Goal: Task Accomplishment & Management: Manage account settings

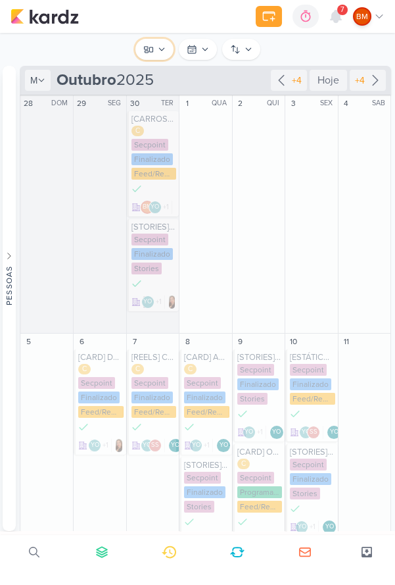
click at [160, 58] on button "Conteúdos Secpoint" at bounding box center [154, 49] width 38 height 21
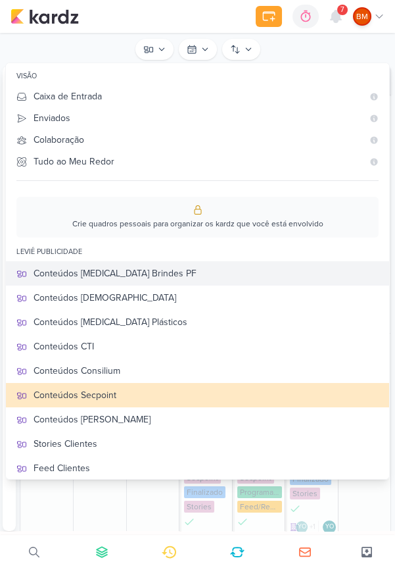
click at [187, 270] on div "Conteúdos [MEDICAL_DATA] Brindes PF" at bounding box center [206, 273] width 345 height 14
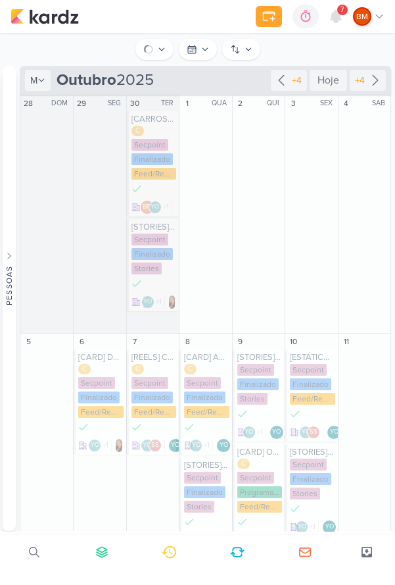
click at [347, 20] on div at bounding box center [336, 17] width 24 height 24
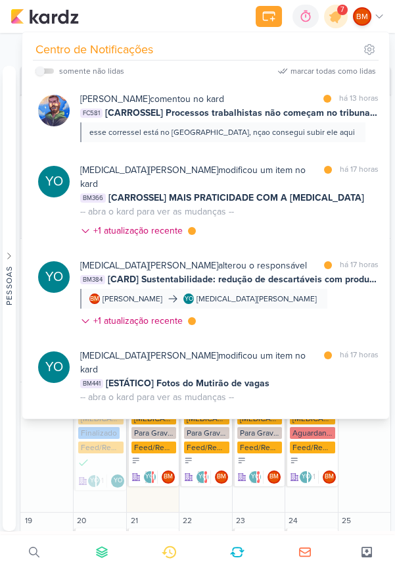
click at [339, 20] on icon at bounding box center [336, 17] width 16 height 16
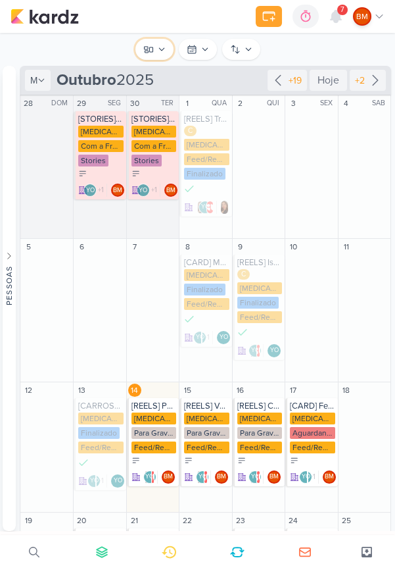
click at [158, 49] on icon at bounding box center [162, 49] width 8 height 8
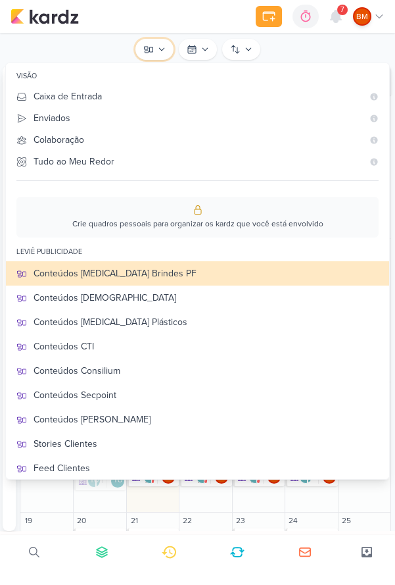
click at [161, 49] on icon at bounding box center [162, 49] width 8 height 8
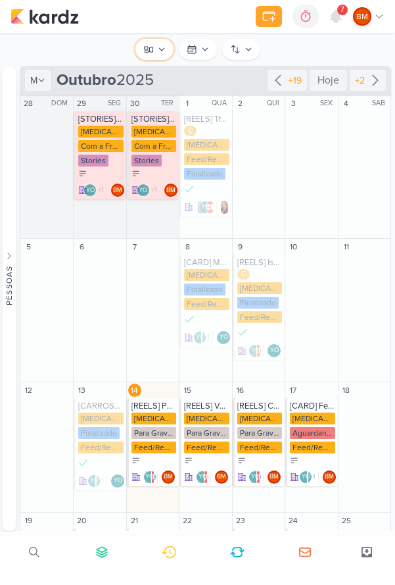
scroll to position [176, 0]
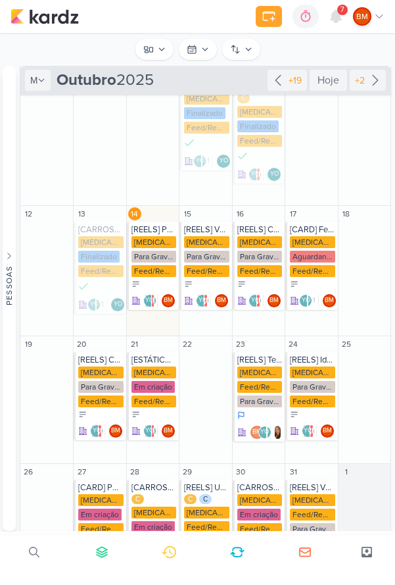
click at [158, 243] on div "[MEDICAL_DATA] Brindes PF" at bounding box center [154, 242] width 45 height 12
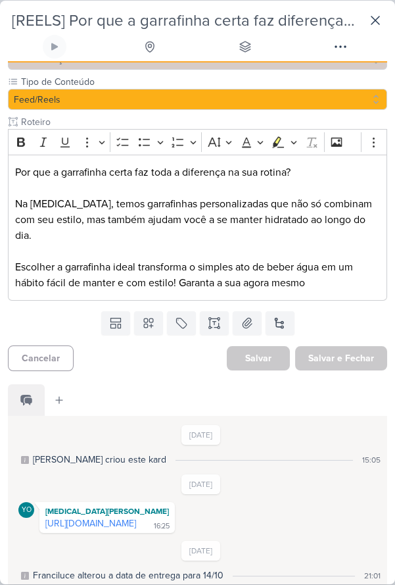
scroll to position [206, 0]
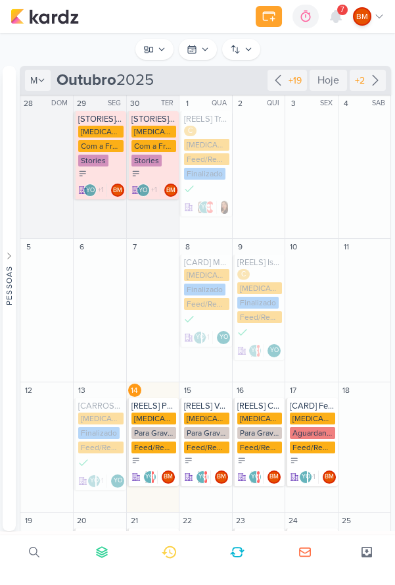
click at [158, 51] on icon at bounding box center [162, 49] width 8 height 8
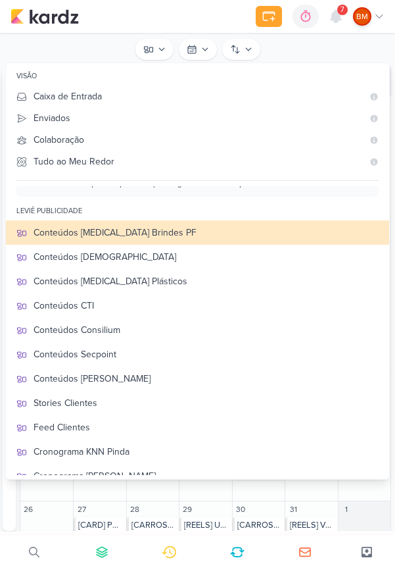
scroll to position [43, 0]
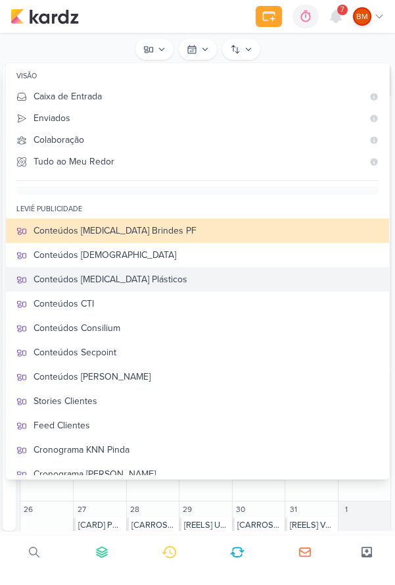
click at [221, 272] on div "Conteúdos [MEDICAL_DATA] Plásticos" at bounding box center [206, 279] width 345 height 14
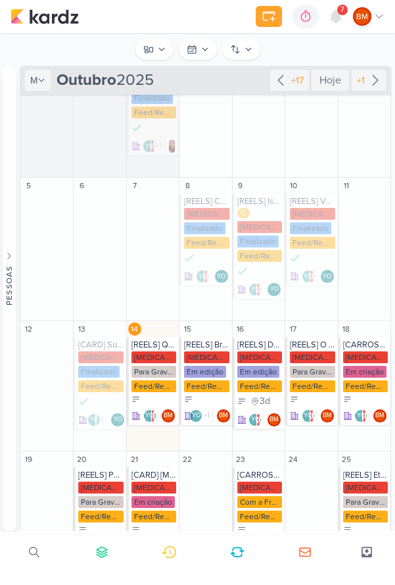
click at [160, 377] on div "[MEDICAL_DATA] Plasticos PJ Para Gravação Feed/Reels" at bounding box center [154, 372] width 45 height 42
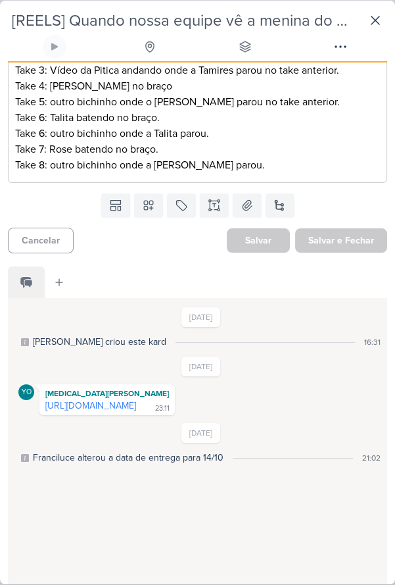
scroll to position [0, 0]
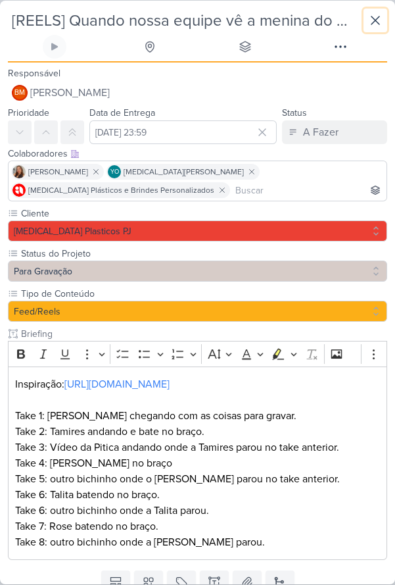
click at [379, 22] on icon at bounding box center [376, 20] width 16 height 16
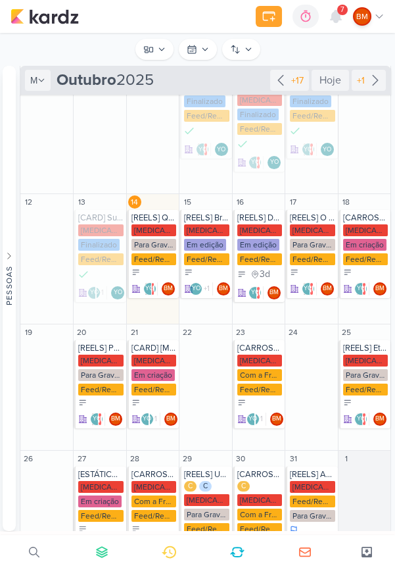
scroll to position [272, 0]
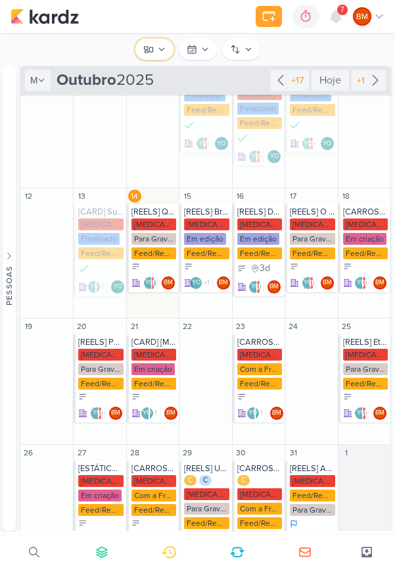
click at [158, 51] on icon at bounding box center [162, 49] width 8 height 8
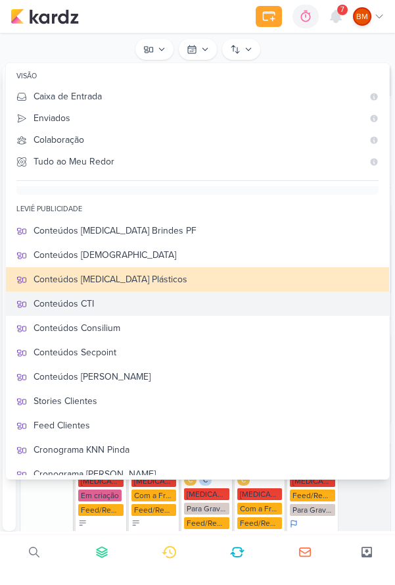
click at [213, 308] on div "Conteúdos CTI" at bounding box center [206, 304] width 345 height 14
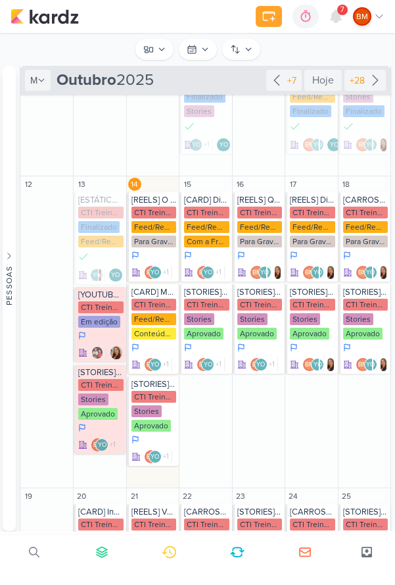
scroll to position [362, 0]
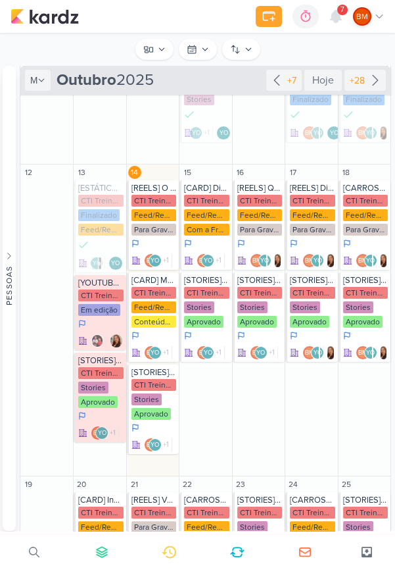
click at [163, 216] on div "Feed/Reels" at bounding box center [154, 215] width 45 height 12
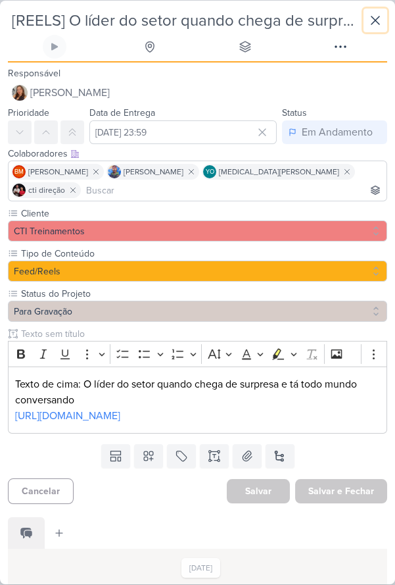
click at [386, 25] on button at bounding box center [376, 21] width 24 height 24
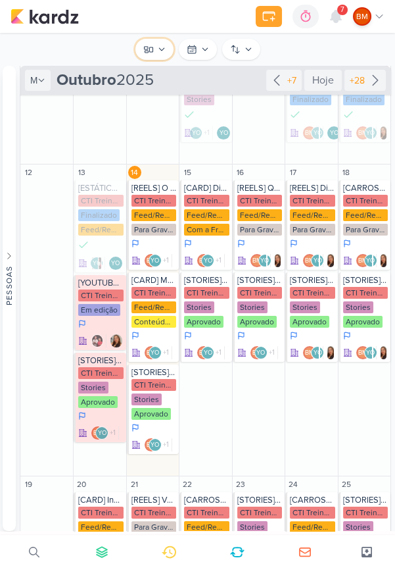
click at [164, 51] on icon at bounding box center [162, 49] width 8 height 8
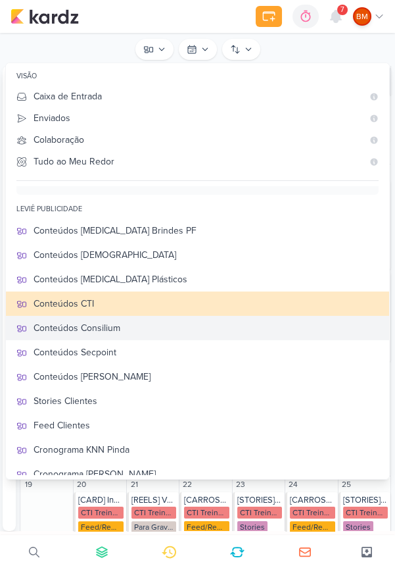
click at [158, 332] on div "Conteúdos Consilium" at bounding box center [206, 328] width 345 height 14
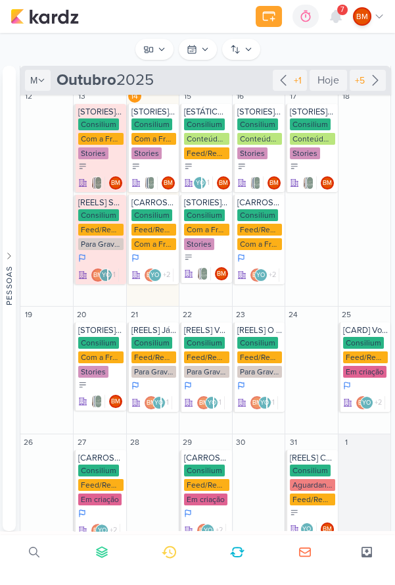
scroll to position [286, 0]
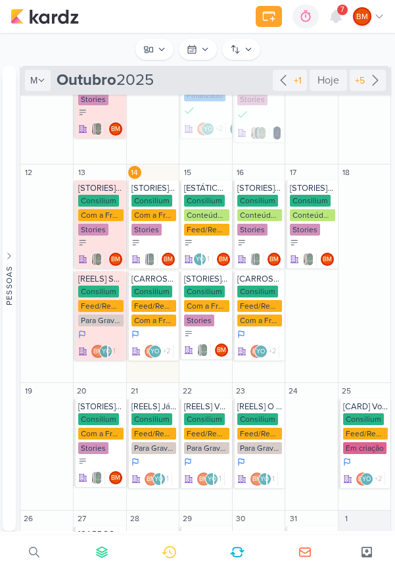
click at [100, 291] on div "Consilium" at bounding box center [98, 291] width 41 height 12
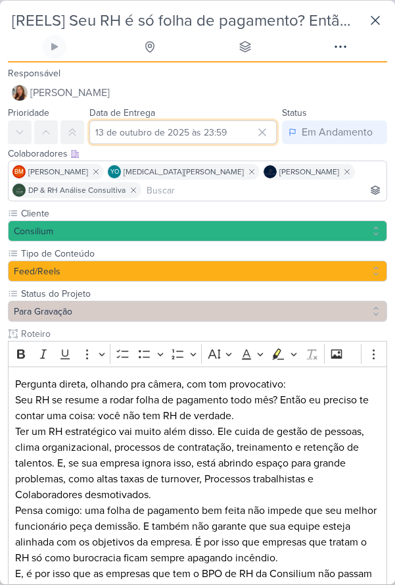
click at [218, 125] on input "13 de outubro de 2025 às 23:59" at bounding box center [182, 132] width 187 height 24
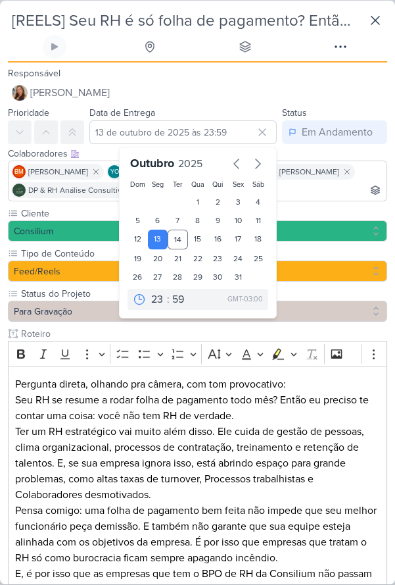
click at [240, 236] on div "17" at bounding box center [238, 239] width 20 height 20
type input "[DATE] 23:59"
click at [324, 186] on input at bounding box center [264, 190] width 240 height 16
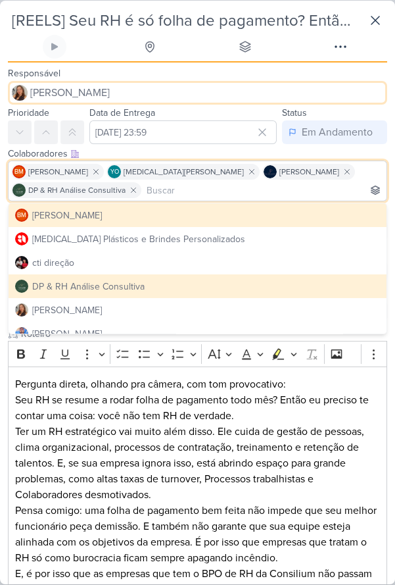
click at [333, 97] on button "[PERSON_NAME]" at bounding box center [197, 93] width 379 height 24
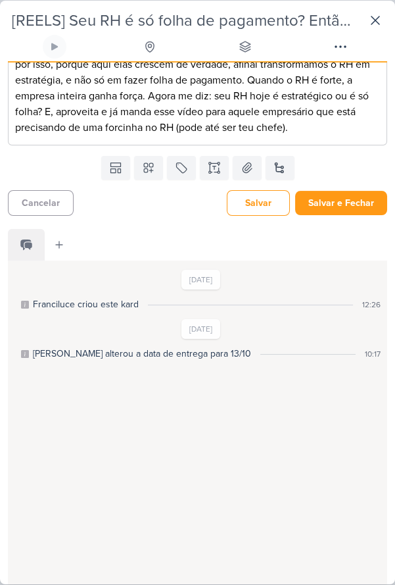
scroll to position [518, 0]
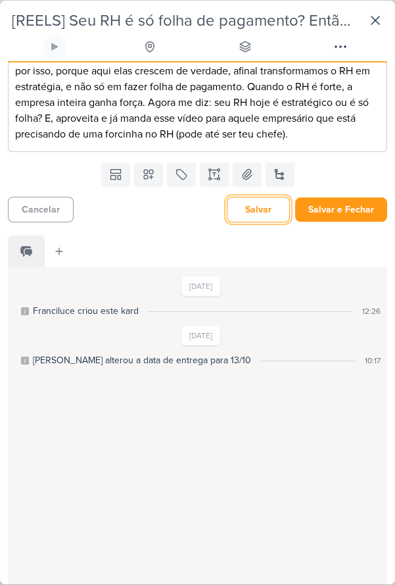
click at [264, 215] on button "Salvar" at bounding box center [258, 210] width 63 height 26
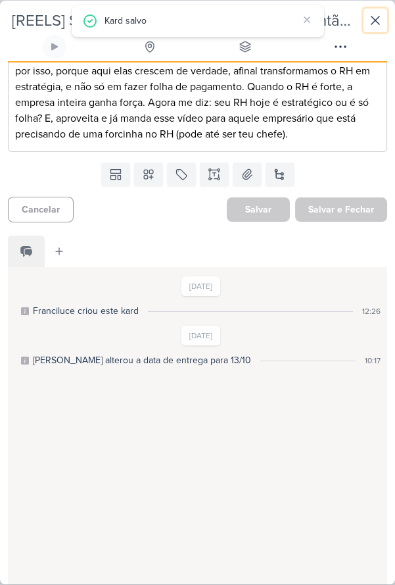
click at [385, 18] on button at bounding box center [376, 21] width 24 height 24
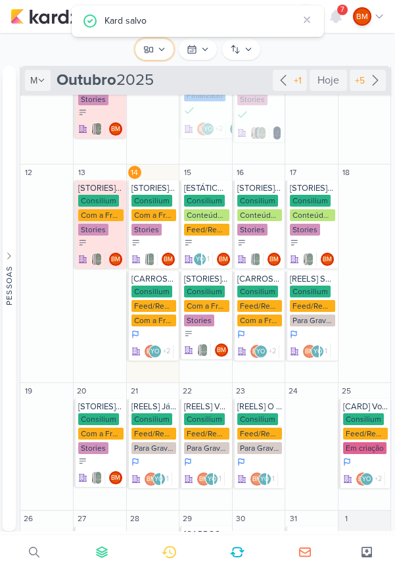
click at [160, 50] on icon at bounding box center [162, 49] width 8 height 8
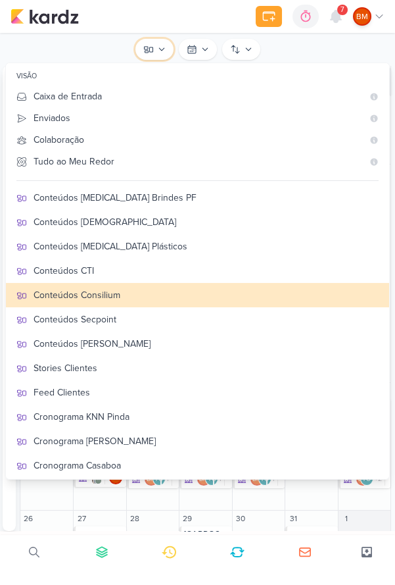
scroll to position [105, 0]
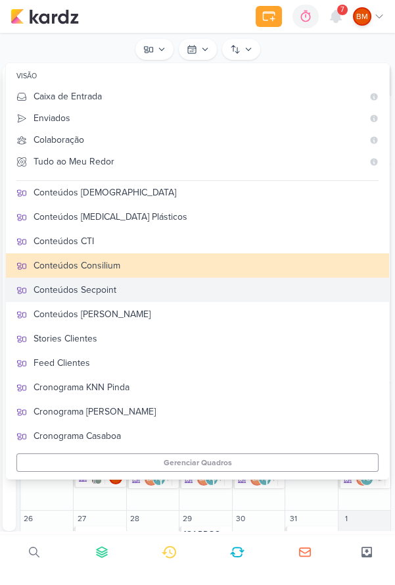
click at [293, 289] on div "Conteúdos Secpoint" at bounding box center [206, 290] width 345 height 14
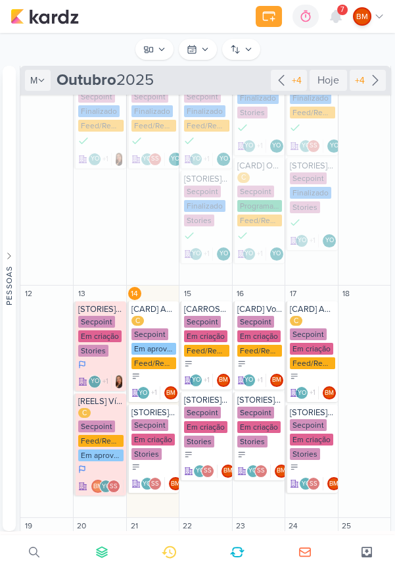
scroll to position [394, 0]
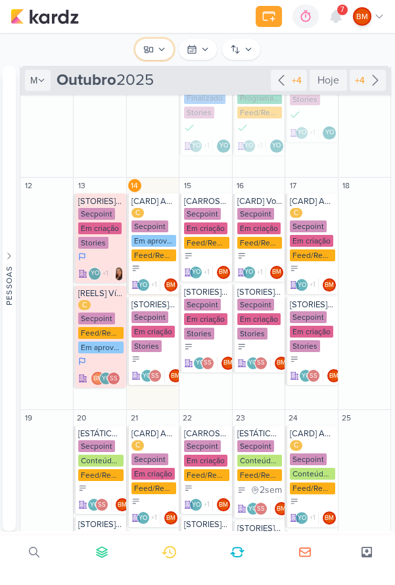
click at [160, 50] on icon at bounding box center [162, 49] width 8 height 8
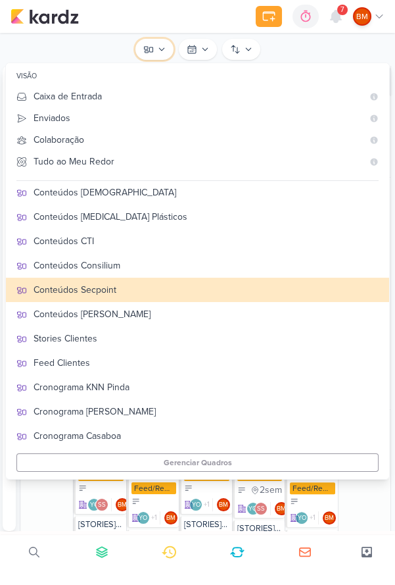
scroll to position [107, 0]
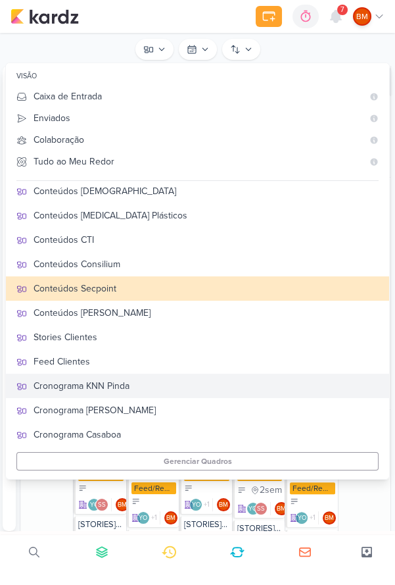
click at [163, 385] on div "Cronograma KNN Pinda" at bounding box center [206, 386] width 345 height 14
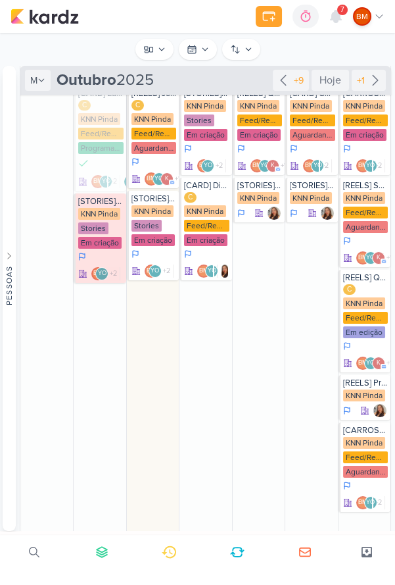
scroll to position [286, 0]
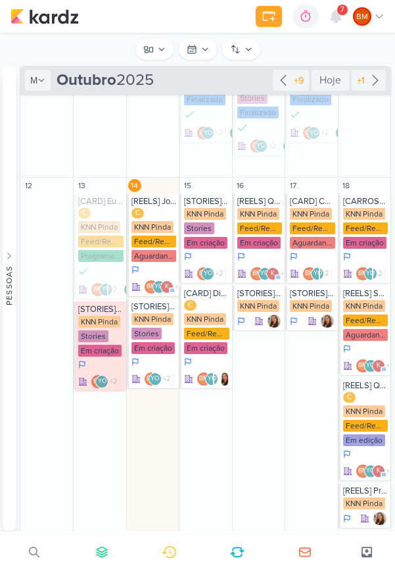
click at [151, 236] on div "Feed/Reels" at bounding box center [154, 241] width 45 height 12
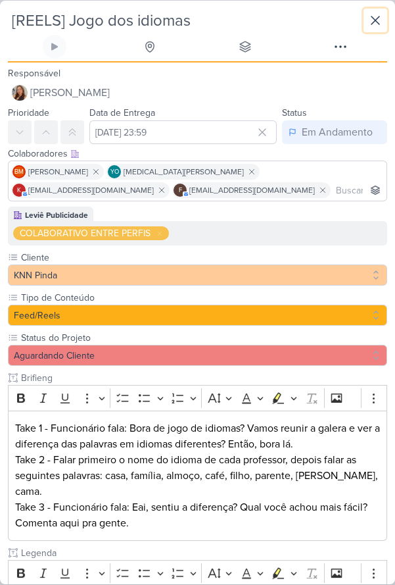
click at [387, 20] on button at bounding box center [376, 21] width 24 height 24
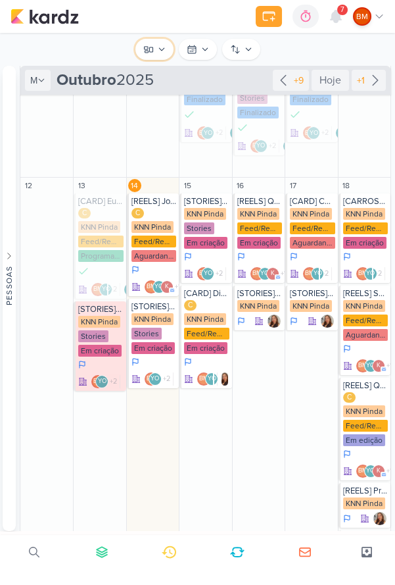
click at [163, 49] on icon at bounding box center [162, 49] width 8 height 8
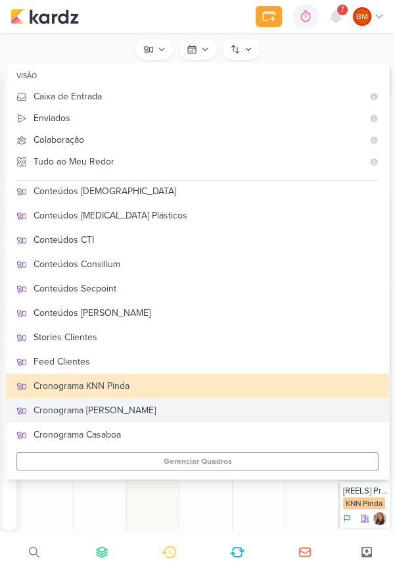
click at [159, 408] on div "Cronograma [PERSON_NAME]" at bounding box center [206, 410] width 345 height 14
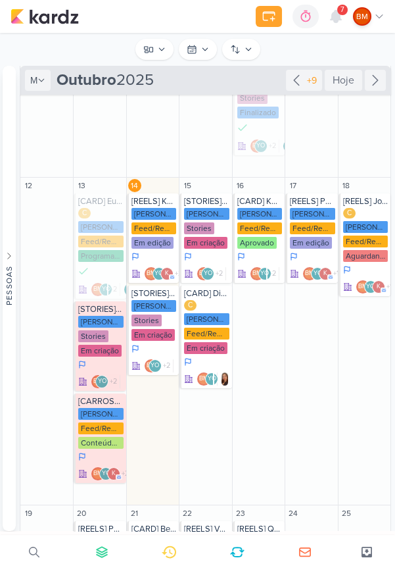
click at [156, 246] on div "Em edição" at bounding box center [153, 243] width 42 height 12
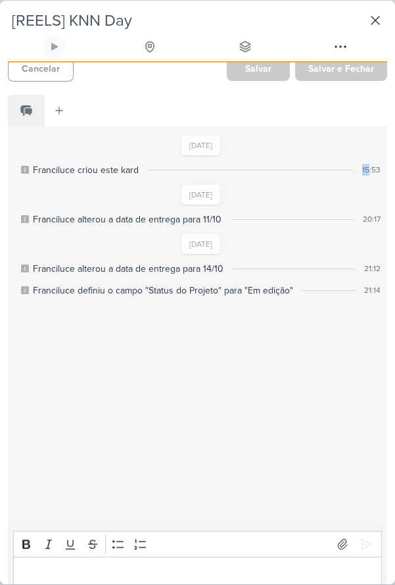
scroll to position [709, 0]
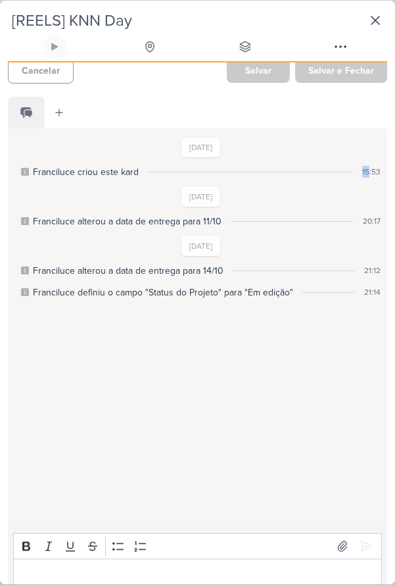
click at [323, 137] on div "[DATE] Franciluce criou este kard 15:53" at bounding box center [200, 157] width 365 height 41
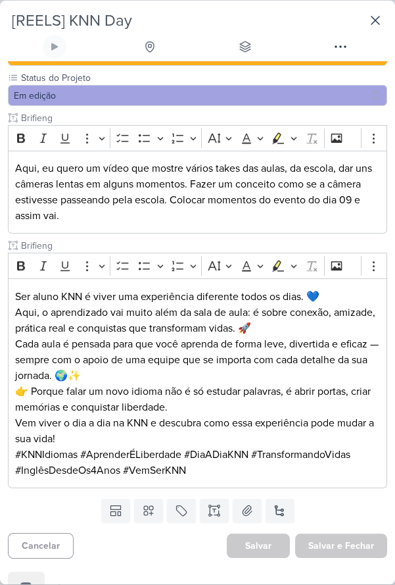
scroll to position [0, 0]
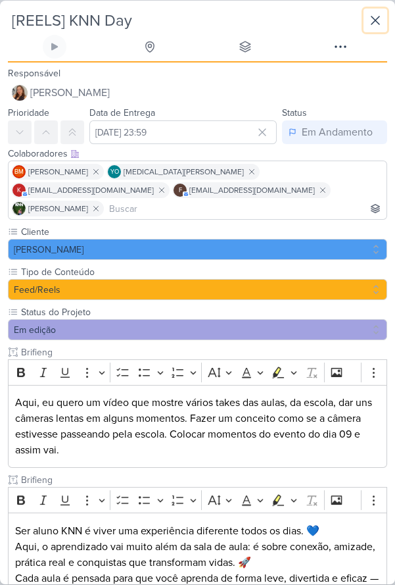
click at [386, 24] on button at bounding box center [376, 21] width 24 height 24
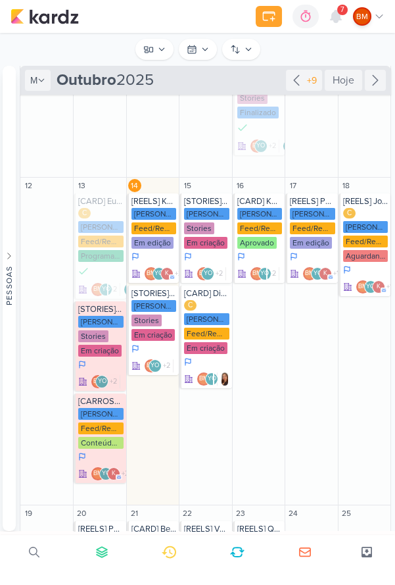
click at [368, 237] on div "Feed/Reels" at bounding box center [365, 241] width 45 height 12
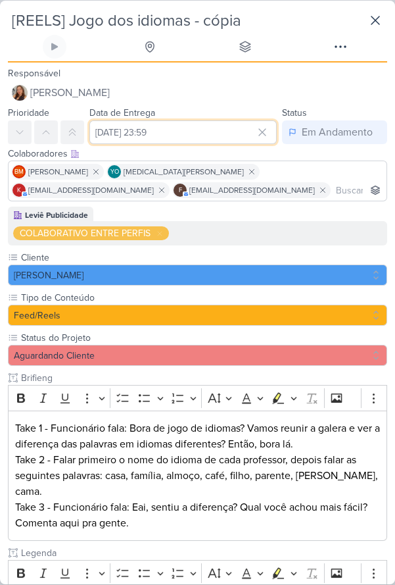
click at [216, 139] on input "[DATE] 23:59" at bounding box center [182, 132] width 187 height 24
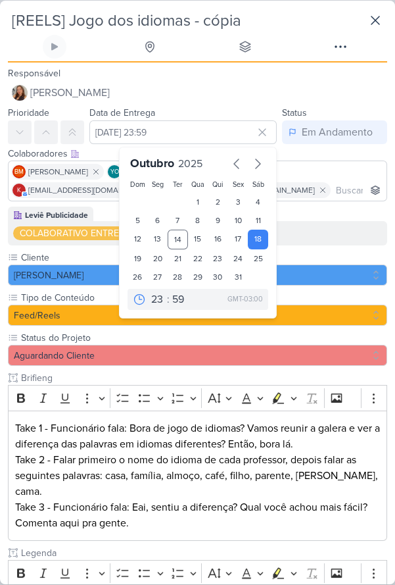
click at [180, 238] on div "14" at bounding box center [178, 239] width 20 height 20
type input "[DATE] 23:59"
click at [333, 183] on input at bounding box center [358, 190] width 51 height 16
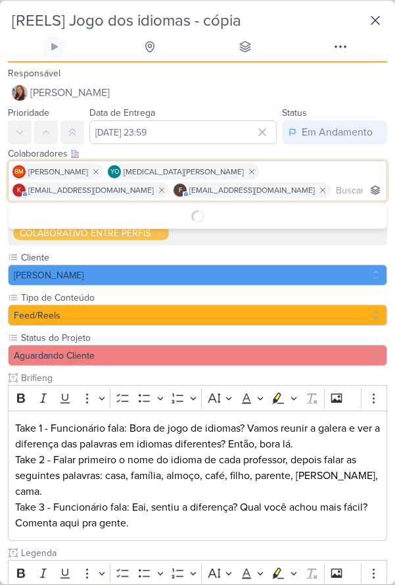
click at [331, 152] on div "Colaboradores Este kard pode ser visível a usuários da sua organização Este kar…" at bounding box center [197, 154] width 379 height 14
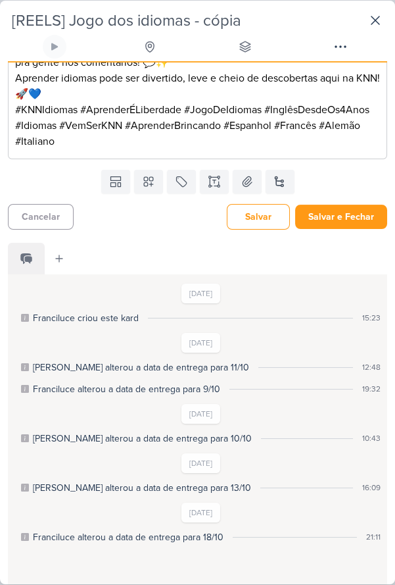
scroll to position [596, 0]
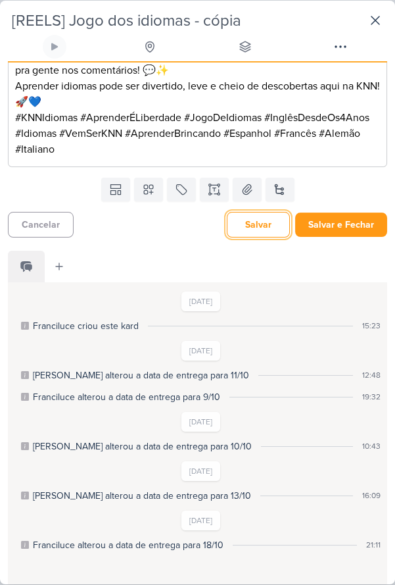
click at [272, 212] on button "Salvar" at bounding box center [258, 225] width 63 height 26
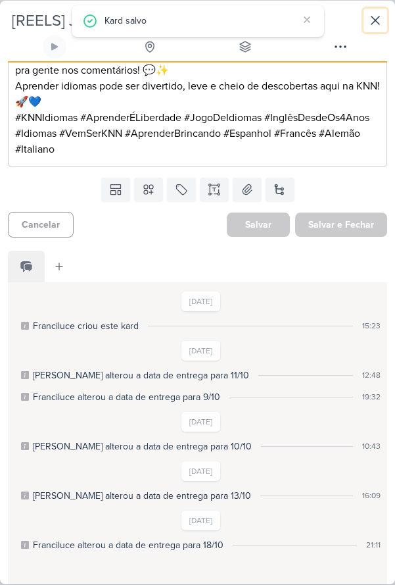
click at [384, 22] on button at bounding box center [376, 21] width 24 height 24
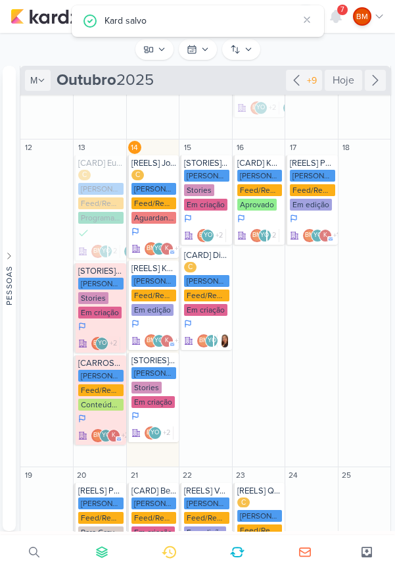
scroll to position [352, 0]
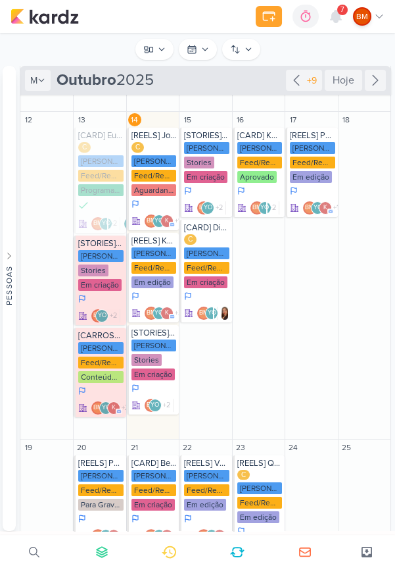
click at [157, 285] on div "Em edição" at bounding box center [153, 282] width 42 height 12
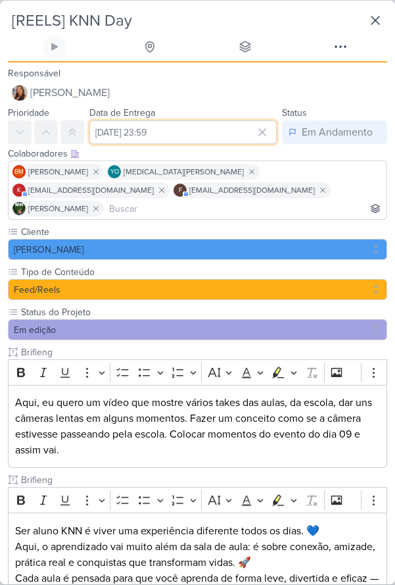
click at [212, 137] on input "[DATE] 23:59" at bounding box center [182, 132] width 187 height 24
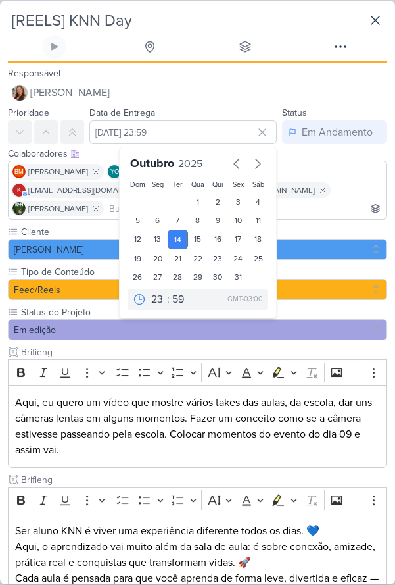
click at [262, 239] on div "18" at bounding box center [258, 239] width 20 height 20
type input "[DATE] 23:59"
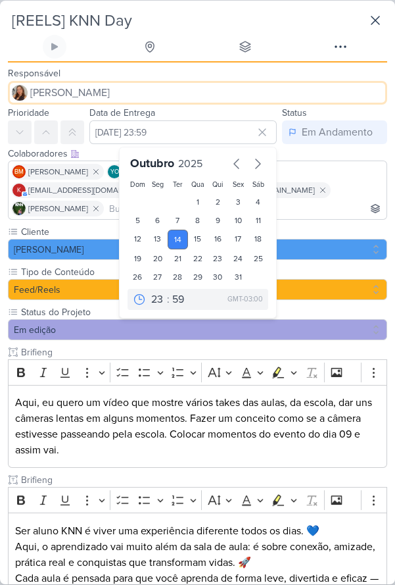
click at [330, 88] on button "[PERSON_NAME]" at bounding box center [197, 93] width 379 height 24
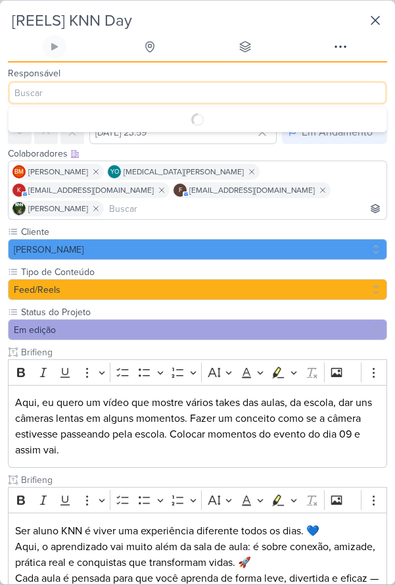
click at [335, 71] on div "Responsável [PERSON_NAME] Nenhum contato encontrado create new contact Novo Con…" at bounding box center [197, 84] width 395 height 39
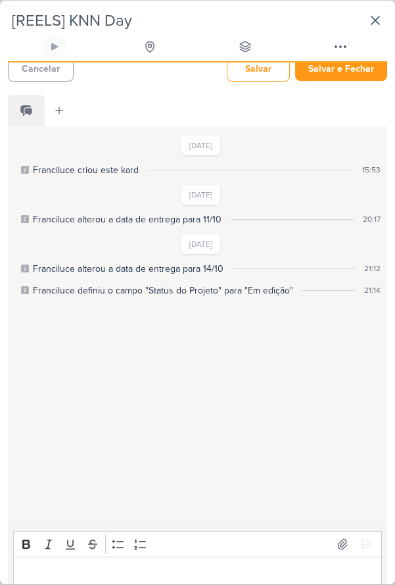
scroll to position [567, 0]
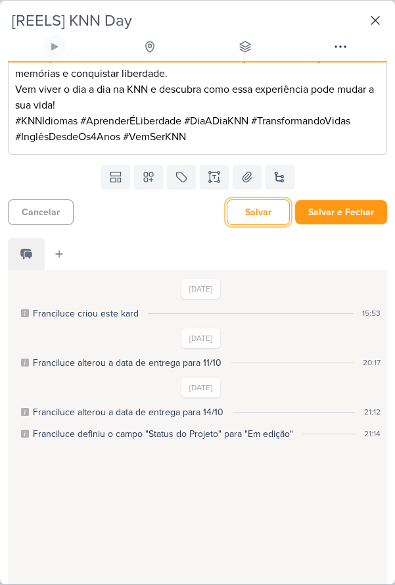
click at [265, 199] on button "Salvar" at bounding box center [258, 212] width 63 height 26
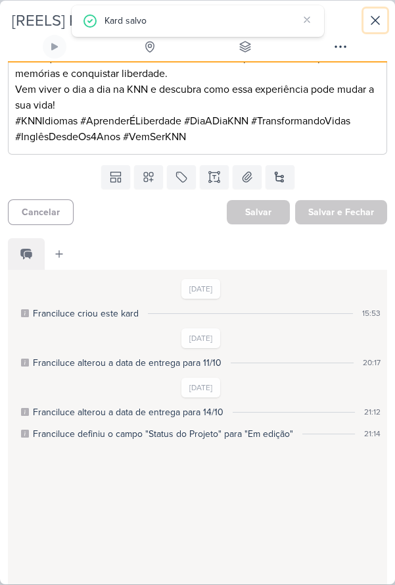
click at [385, 24] on button at bounding box center [376, 21] width 24 height 24
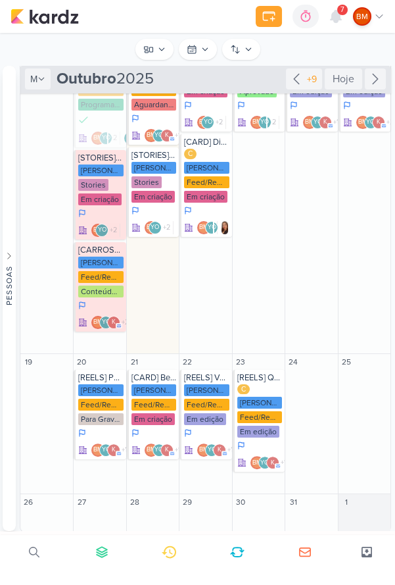
scroll to position [0, 0]
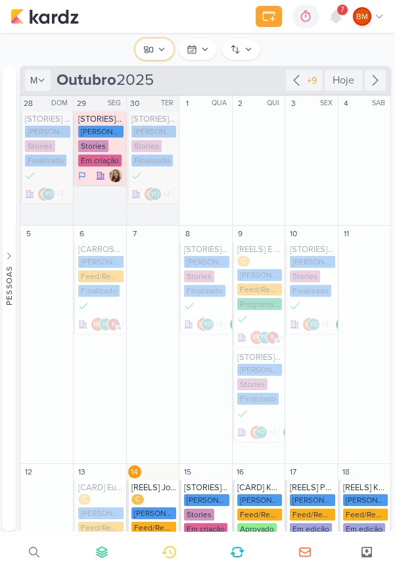
click at [161, 53] on button "Cronograma [PERSON_NAME]" at bounding box center [154, 49] width 38 height 21
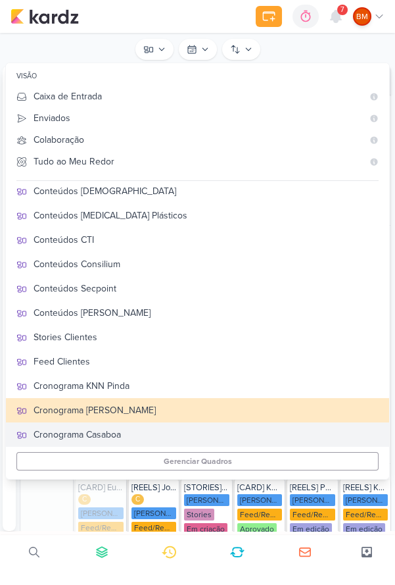
click at [214, 433] on div "Cronograma Casaboa" at bounding box center [206, 434] width 345 height 14
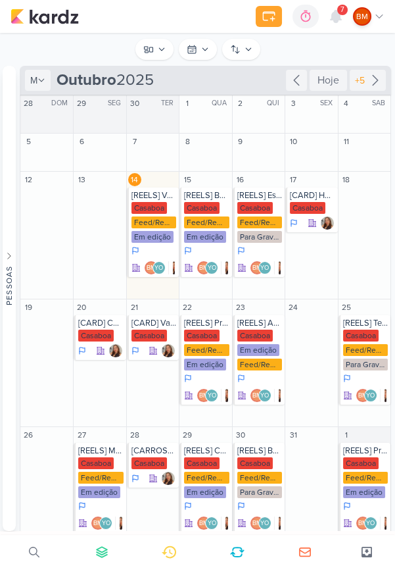
click at [152, 208] on div "Casaboa" at bounding box center [150, 208] width 36 height 12
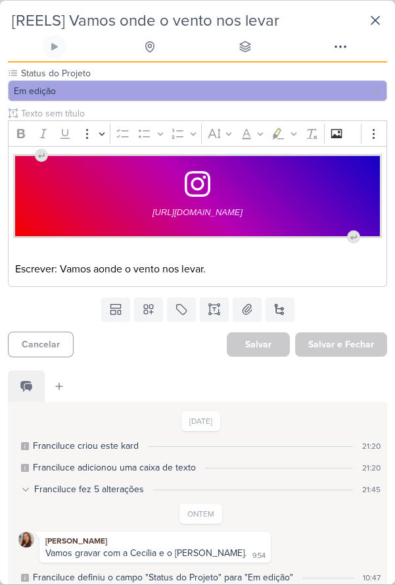
scroll to position [497, 0]
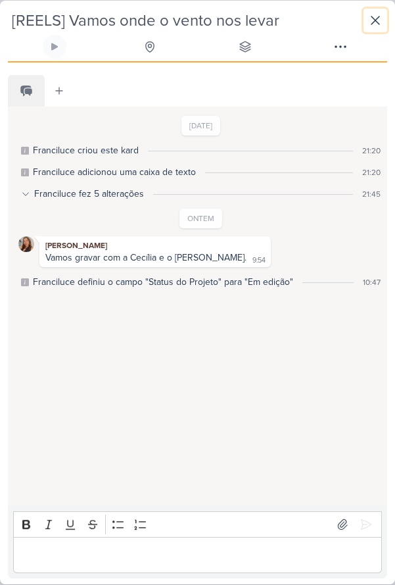
click at [379, 27] on icon at bounding box center [376, 20] width 16 height 16
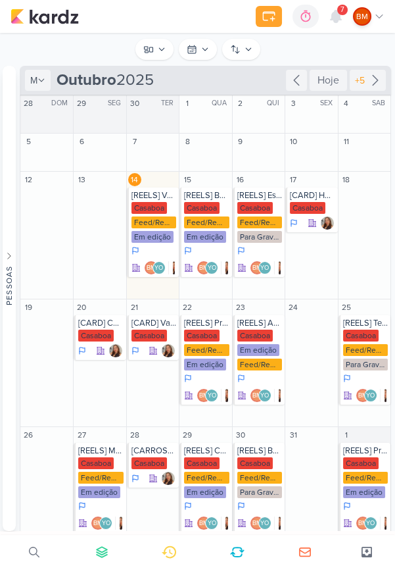
click at [157, 66] on div "mês m Mês Semana [DATE] [GEOGRAPHIC_DATA] +5" at bounding box center [206, 80] width 372 height 29
click at [161, 49] on icon at bounding box center [162, 49] width 8 height 8
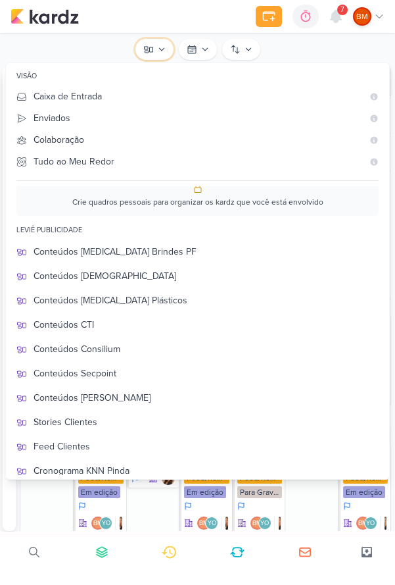
scroll to position [0, 0]
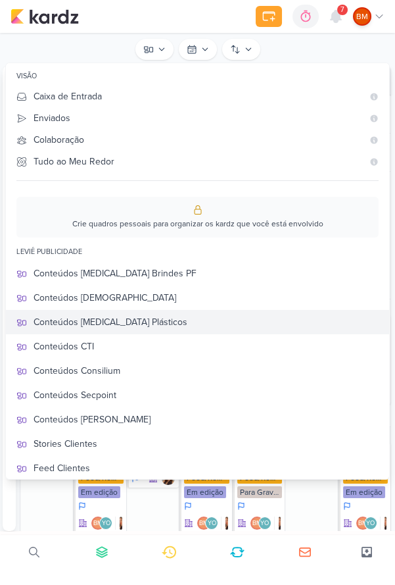
click at [184, 320] on div "Conteúdos [MEDICAL_DATA] Plásticos" at bounding box center [206, 322] width 345 height 14
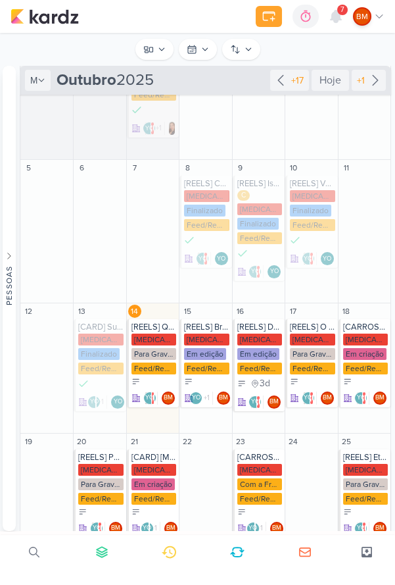
scroll to position [167, 0]
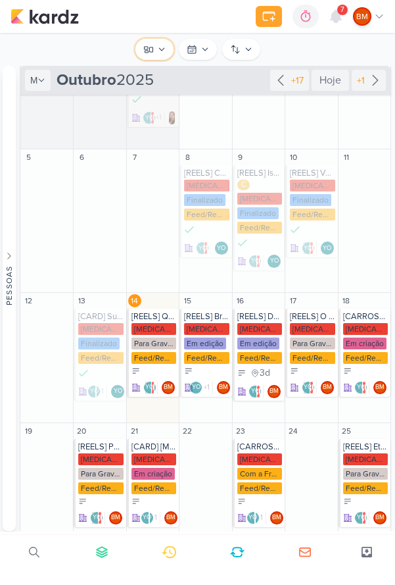
click at [165, 51] on button "Conteúdos [MEDICAL_DATA] Plásticos" at bounding box center [154, 49] width 38 height 21
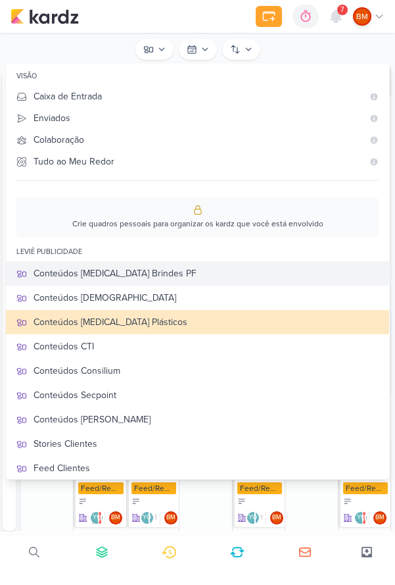
click at [174, 279] on div "Conteúdos [MEDICAL_DATA] Brindes PF" at bounding box center [206, 273] width 345 height 14
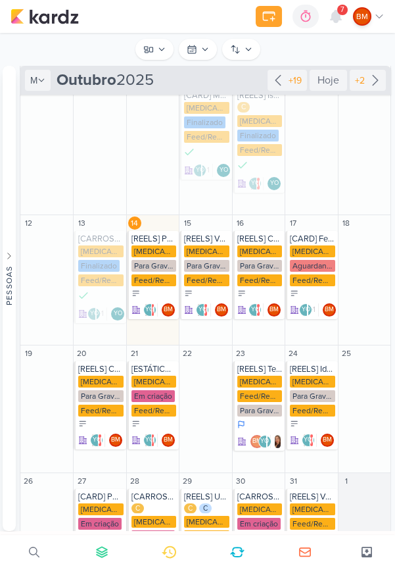
scroll to position [101, 0]
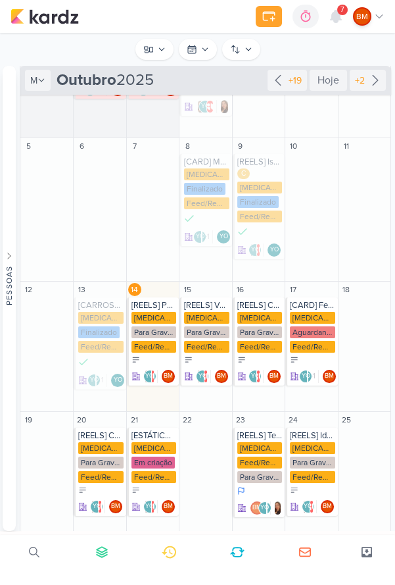
click at [166, 320] on div "[MEDICAL_DATA] Brindes PF" at bounding box center [154, 318] width 45 height 12
